Goal: Participate in discussion: Engage in conversation with other users on a specific topic

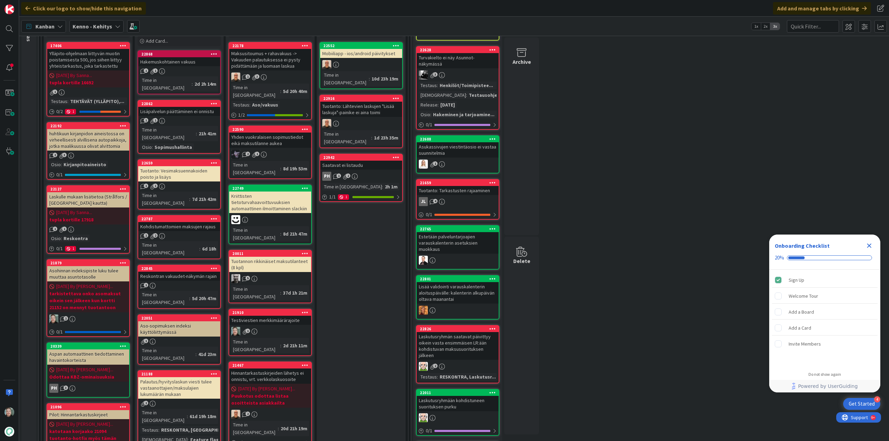
scroll to position [69, 0]
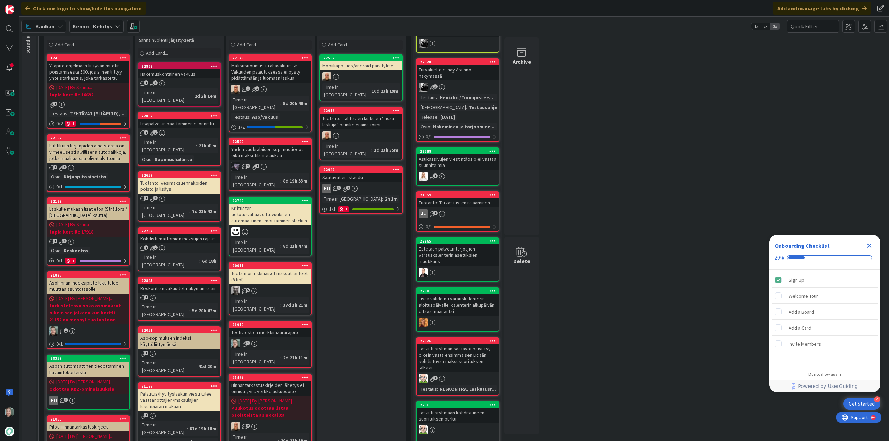
click at [870, 243] on icon "Close Checklist" at bounding box center [869, 246] width 8 height 8
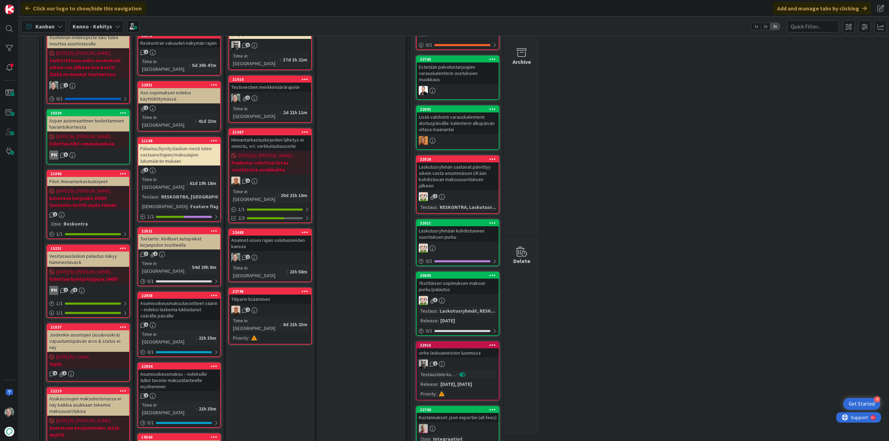
scroll to position [0, 0]
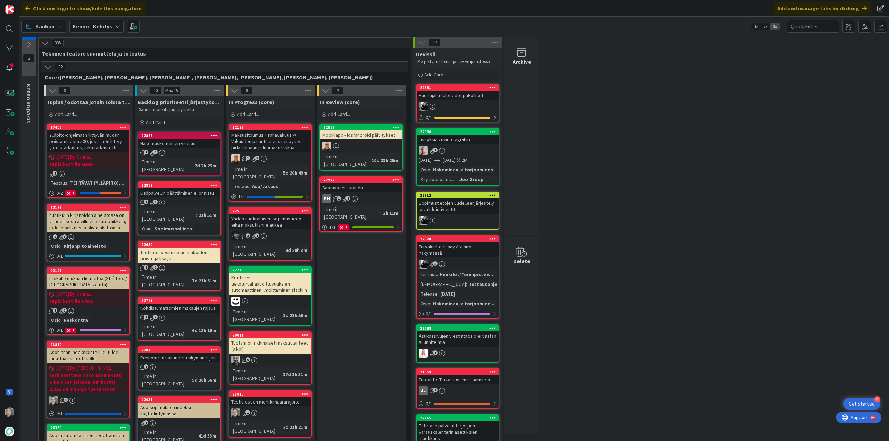
scroll to position [139, 0]
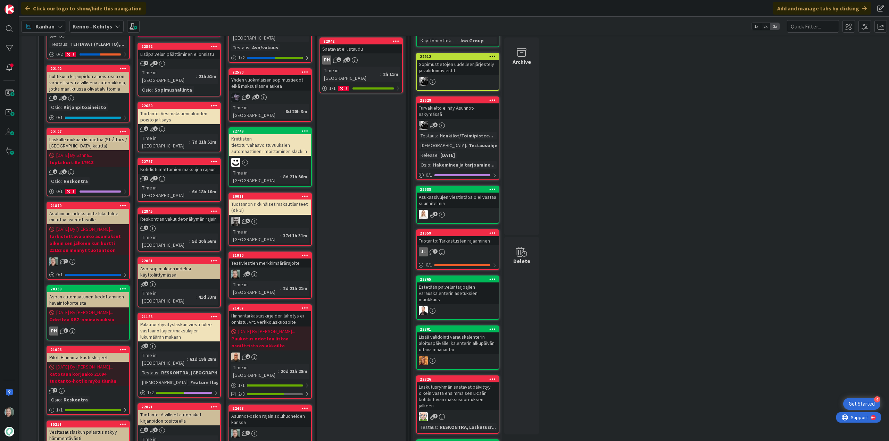
click at [265, 259] on div "Testiviestien merkkimäärärajoite" at bounding box center [270, 263] width 82 height 9
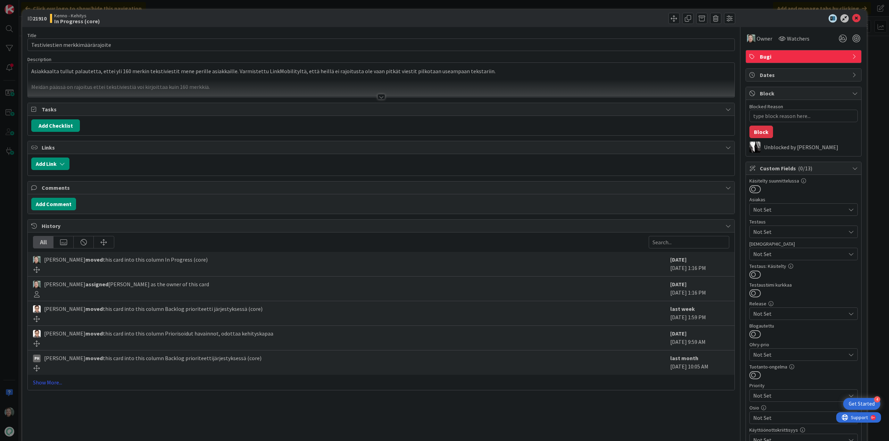
click at [381, 97] on div at bounding box center [381, 97] width 8 height 6
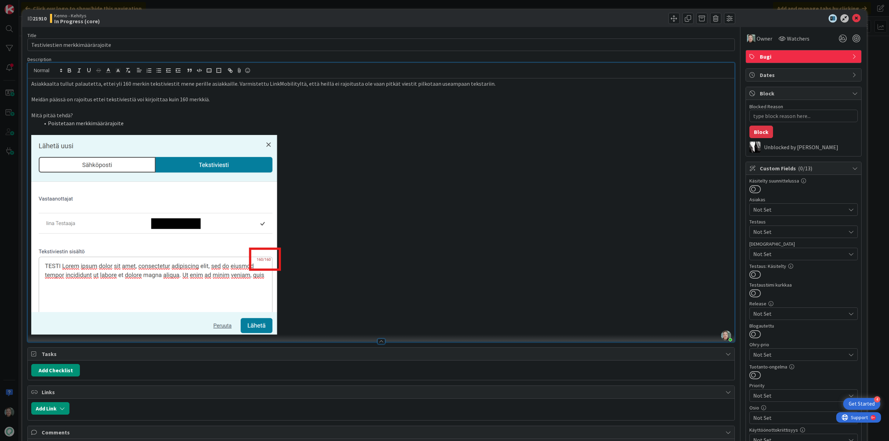
type textarea "x"
